Goal: Check status: Check status

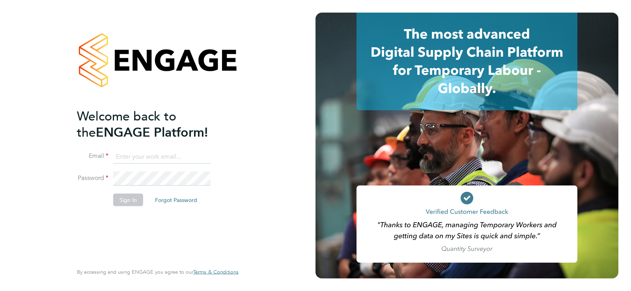
type input "[PERSON_NAME][EMAIL_ADDRESS][DOMAIN_NAME]"
click at [136, 201] on button "Sign In" at bounding box center [128, 200] width 30 height 13
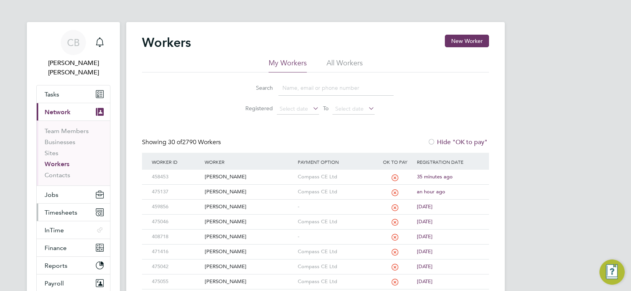
click at [47, 209] on span "Timesheets" at bounding box center [61, 212] width 33 height 7
click at [51, 209] on span "Timesheets" at bounding box center [61, 212] width 33 height 7
click at [49, 209] on span "Timesheets" at bounding box center [61, 212] width 33 height 7
click at [60, 209] on span "Timesheets" at bounding box center [61, 212] width 33 height 7
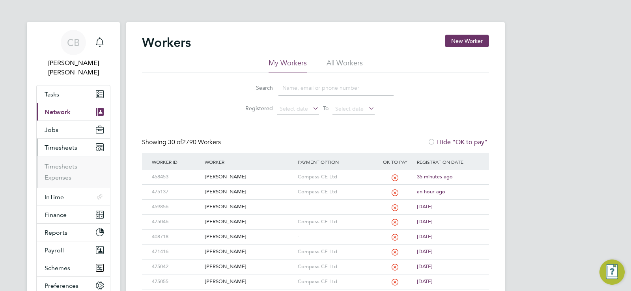
click at [64, 163] on li "Timesheets" at bounding box center [74, 168] width 59 height 11
click at [65, 163] on link "Timesheets" at bounding box center [61, 166] width 33 height 7
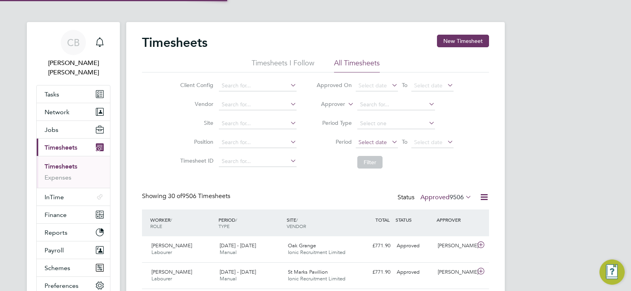
click at [382, 142] on span "Select date" at bounding box center [372, 142] width 28 height 7
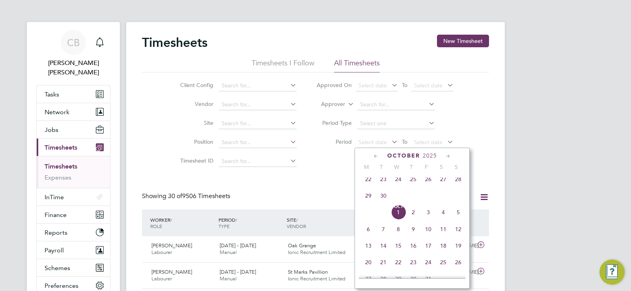
click at [366, 201] on span "29" at bounding box center [368, 195] width 15 height 15
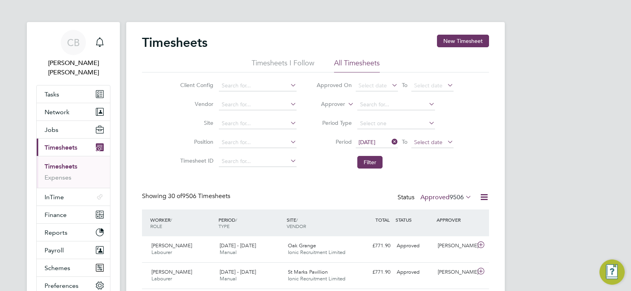
click at [435, 140] on span "Select date" at bounding box center [428, 142] width 28 height 7
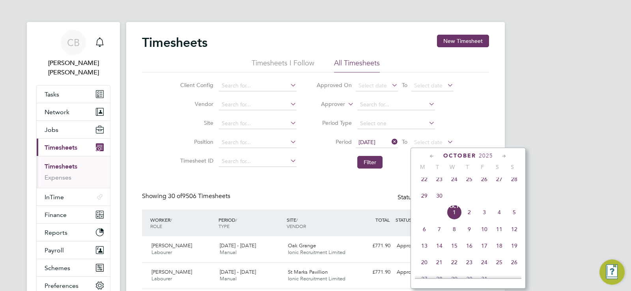
click at [515, 181] on span "28" at bounding box center [514, 179] width 15 height 15
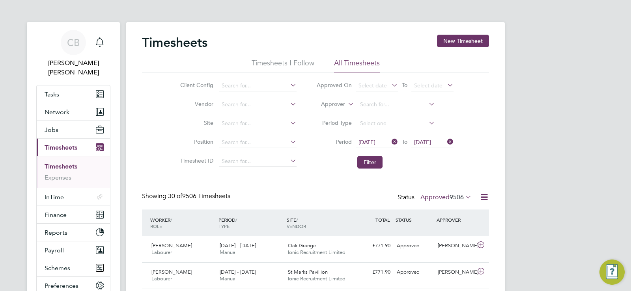
click at [368, 144] on span "28 Sep 2025" at bounding box center [366, 142] width 17 height 7
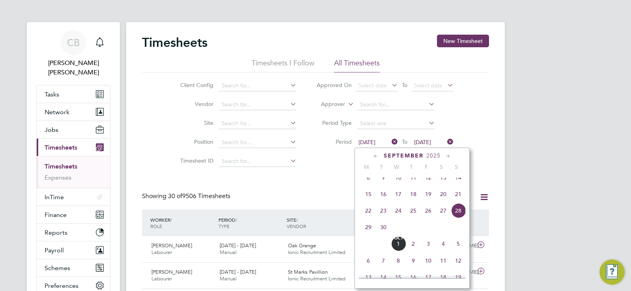
click at [368, 214] on span "22" at bounding box center [368, 210] width 15 height 15
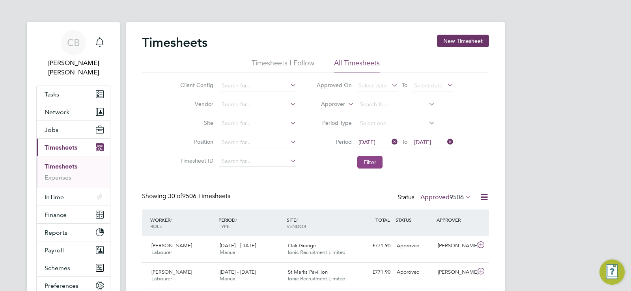
click at [372, 164] on button "Filter" at bounding box center [369, 162] width 25 height 13
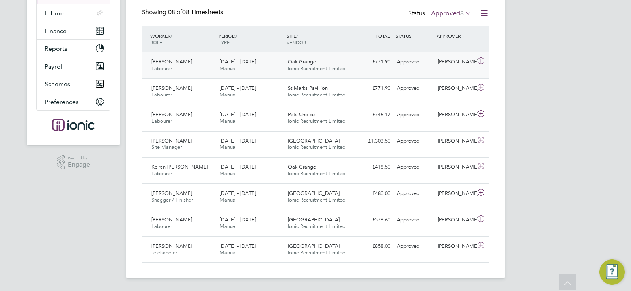
click at [168, 65] on span "David Burrell" at bounding box center [171, 61] width 41 height 7
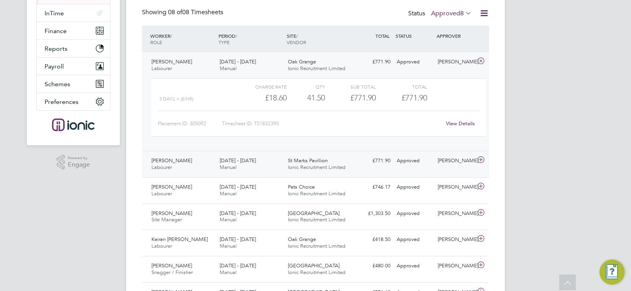
click at [182, 164] on div "Hadi Alshawi Labourer 22 - 28 Sep 2025" at bounding box center [182, 165] width 68 height 20
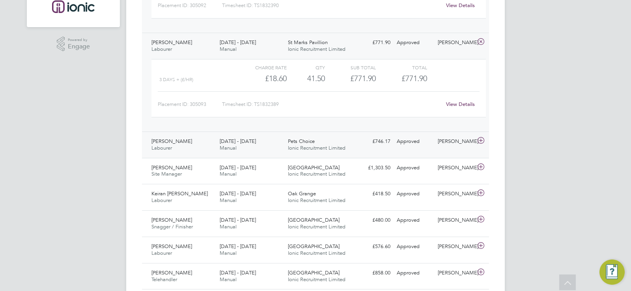
click at [174, 149] on div "Adedayo Adedeji Labourer 22 - 28 Sep 2025" at bounding box center [182, 145] width 68 height 20
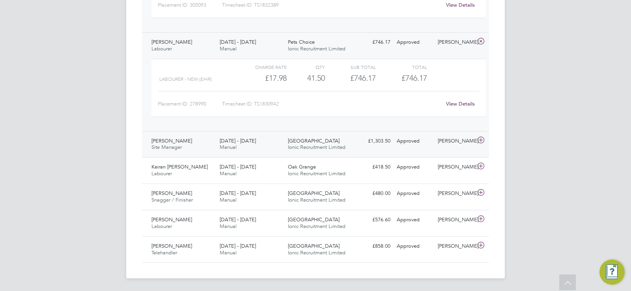
click at [174, 139] on span "Mark Barlow" at bounding box center [171, 141] width 41 height 7
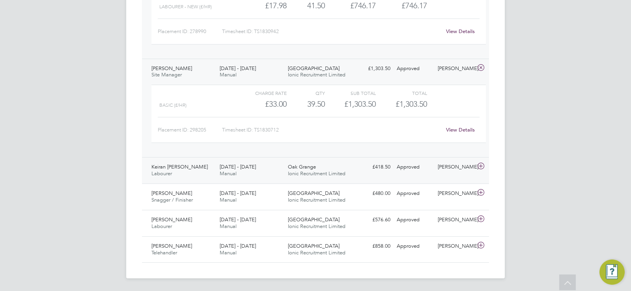
click at [167, 174] on span "Labourer" at bounding box center [161, 173] width 21 height 7
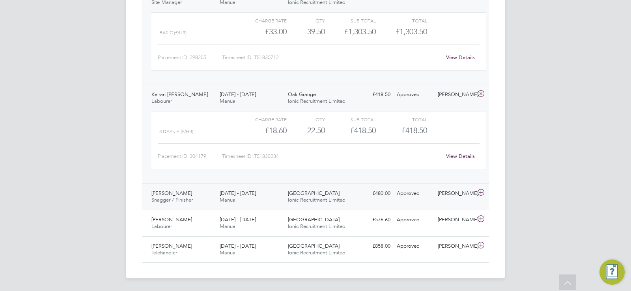
click at [185, 192] on div "David Bishop Snagger / Finisher 22 - 28 Sep 2025" at bounding box center [182, 197] width 68 height 20
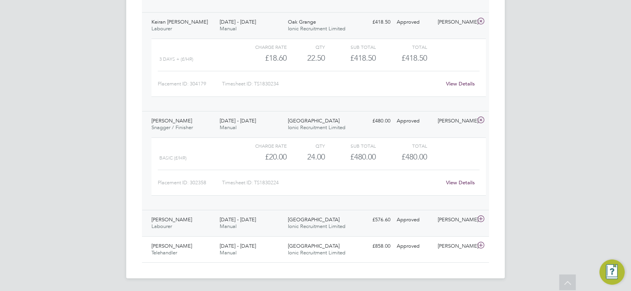
click at [153, 225] on span "Labourer" at bounding box center [161, 226] width 21 height 7
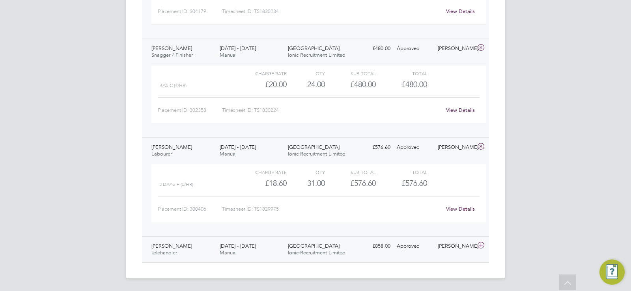
click at [167, 251] on span "Telehandler" at bounding box center [164, 253] width 26 height 7
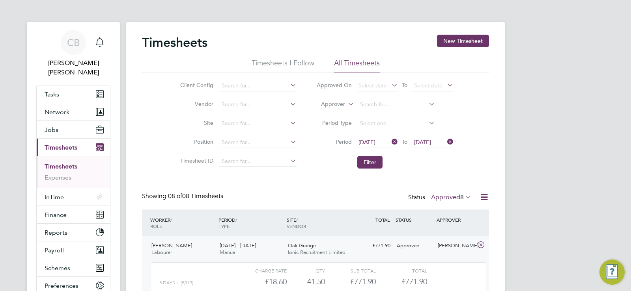
click at [444, 196] on label "Approved 8" at bounding box center [451, 198] width 41 height 8
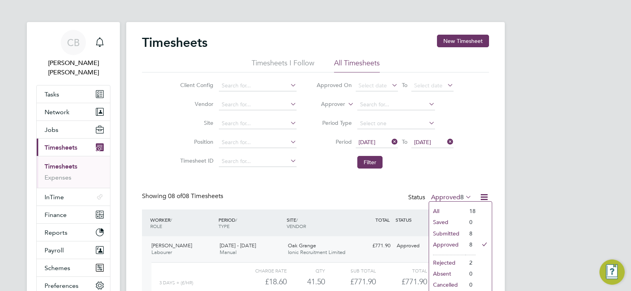
click at [443, 232] on li "Submitted" at bounding box center [447, 233] width 36 height 11
